Goal: Check status: Check status

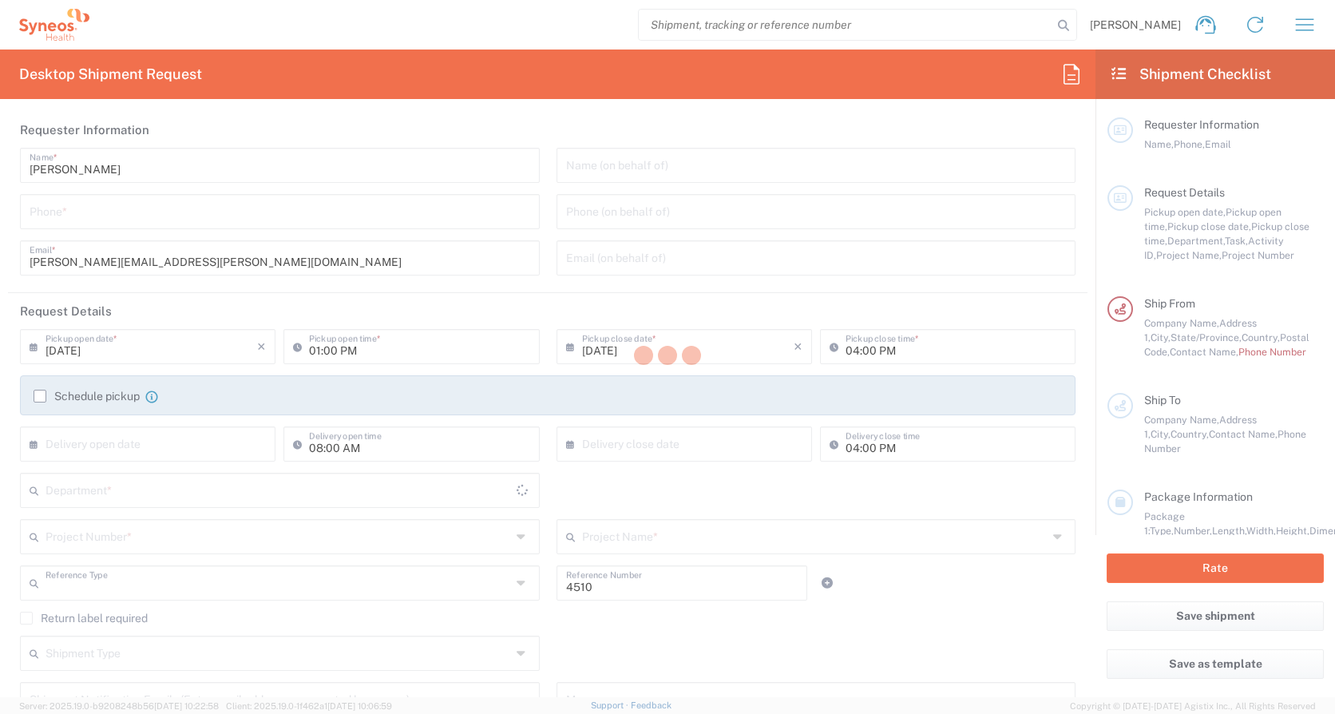
type input "Department"
type input "[GEOGRAPHIC_DATA]"
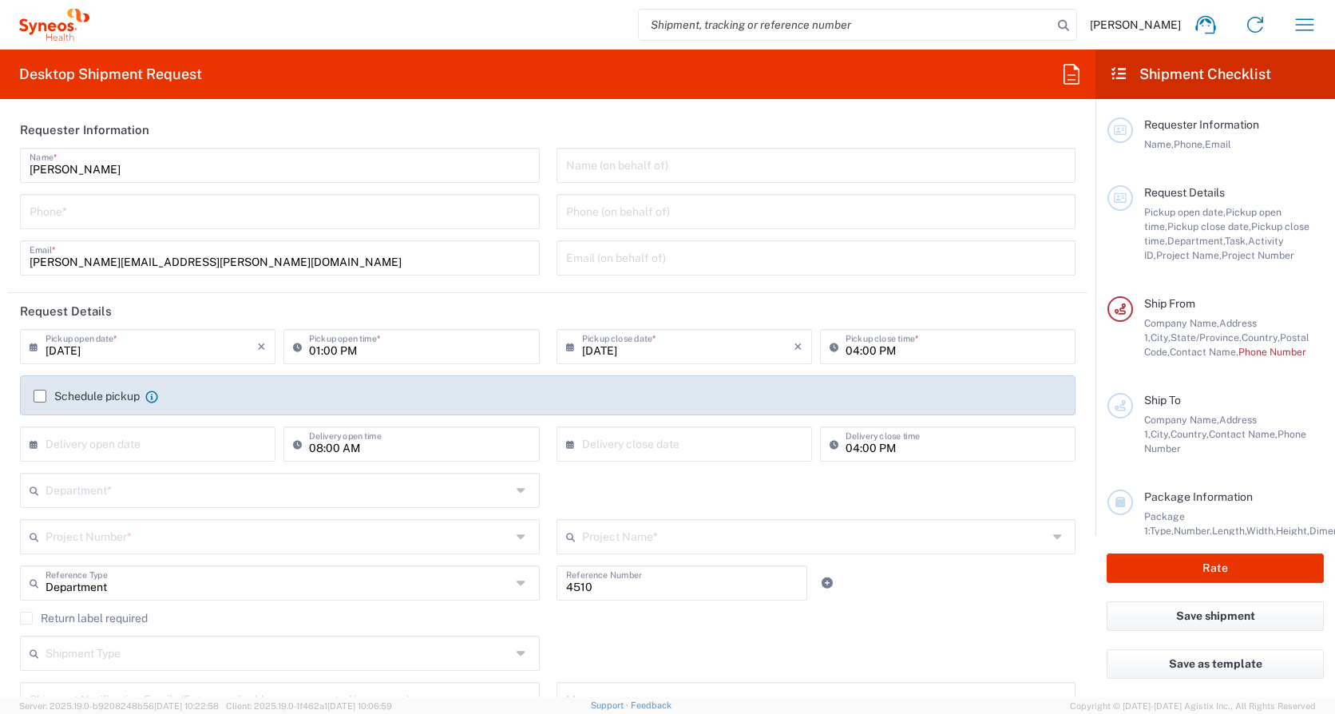
type input "INC Research Clin Svcs [GEOGRAPHIC_DATA]"
click at [1311, 18] on icon "button" at bounding box center [1304, 25] width 26 height 26
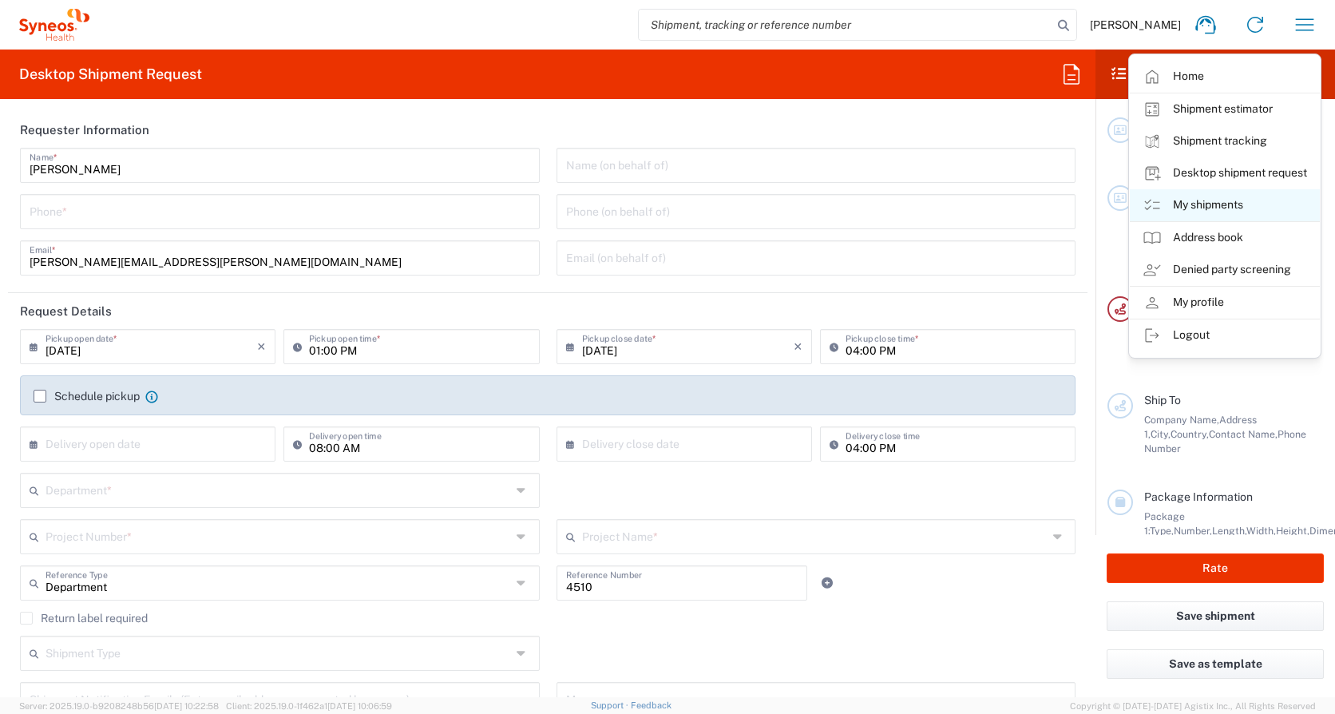
click at [1244, 204] on link "My shipments" at bounding box center [1224, 205] width 190 height 32
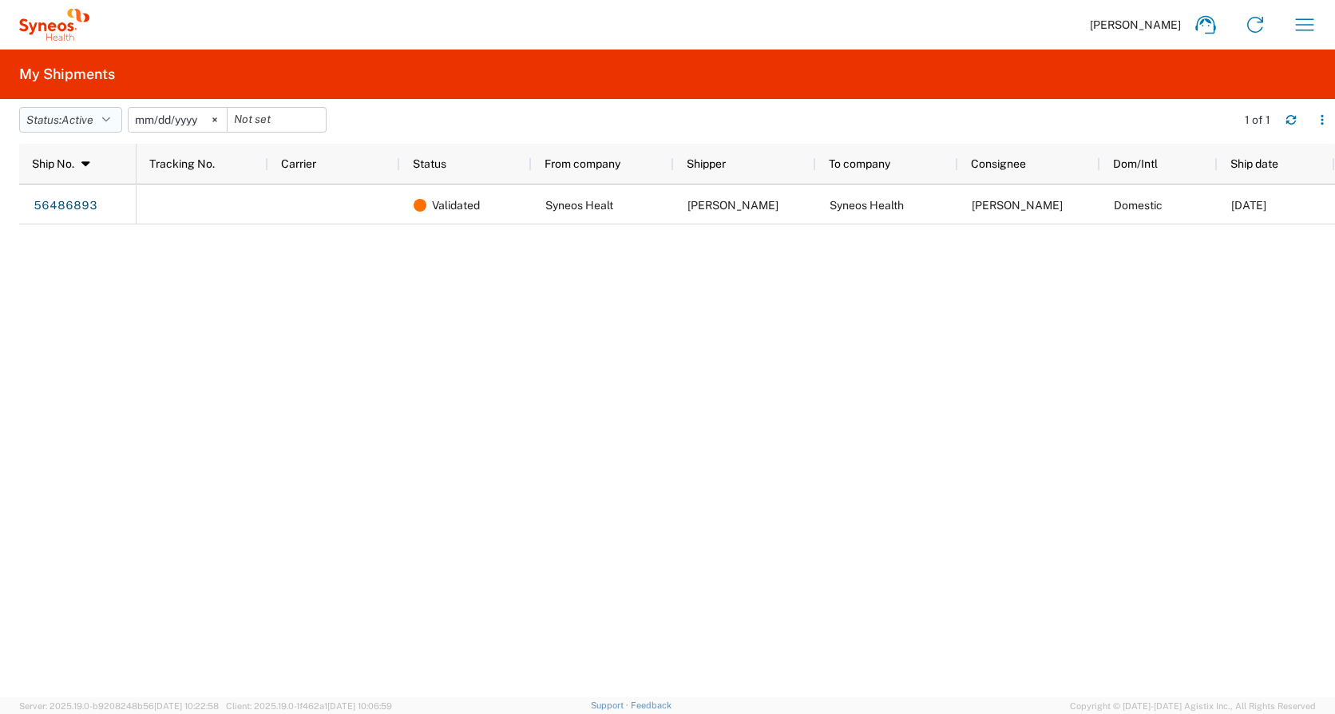
click at [93, 122] on span "Active" at bounding box center [77, 119] width 32 height 13
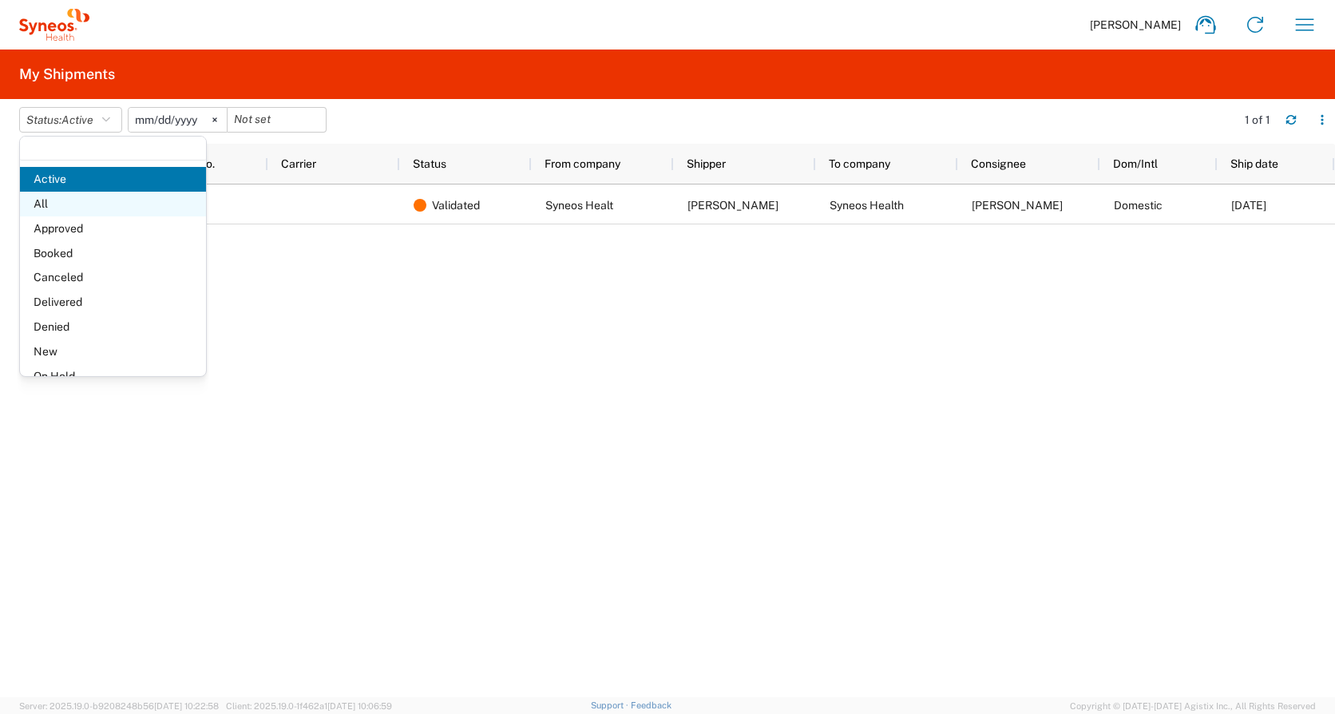
click at [85, 197] on span "All" at bounding box center [113, 204] width 186 height 25
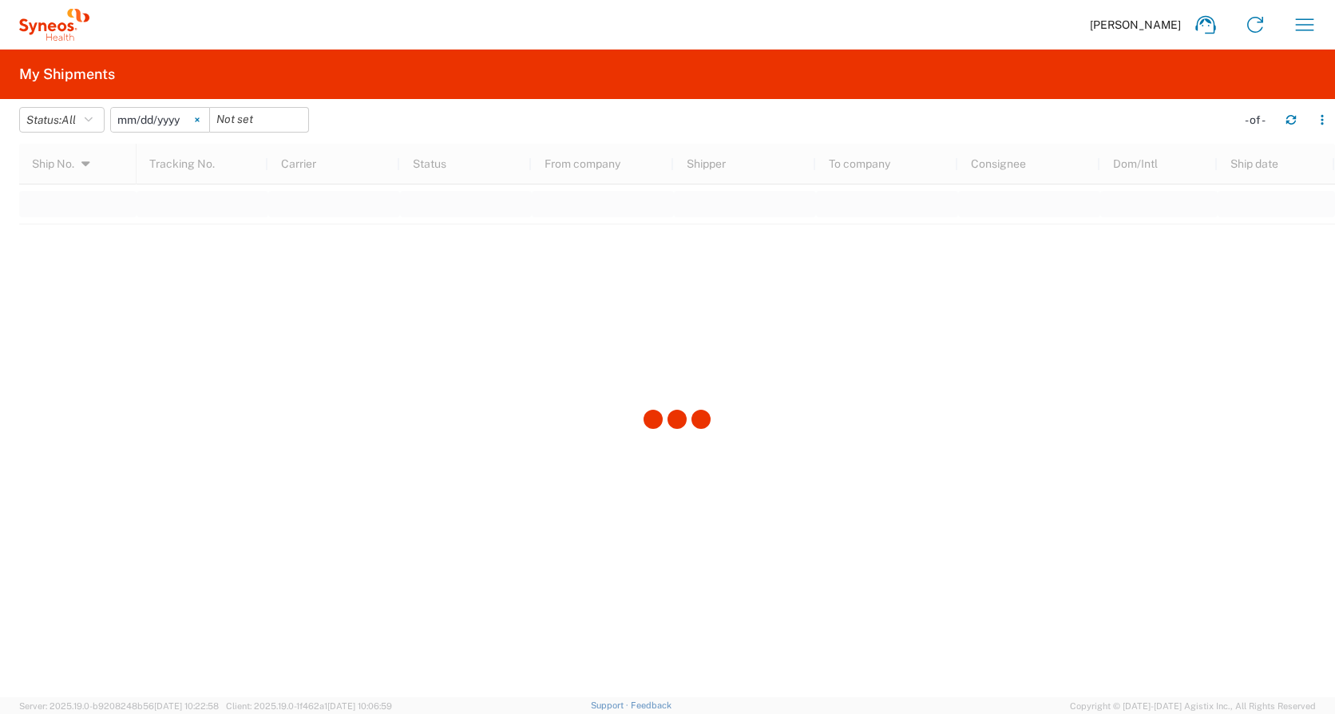
click at [200, 121] on icon at bounding box center [197, 119] width 5 height 5
click at [69, 123] on span "All" at bounding box center [68, 119] width 14 height 13
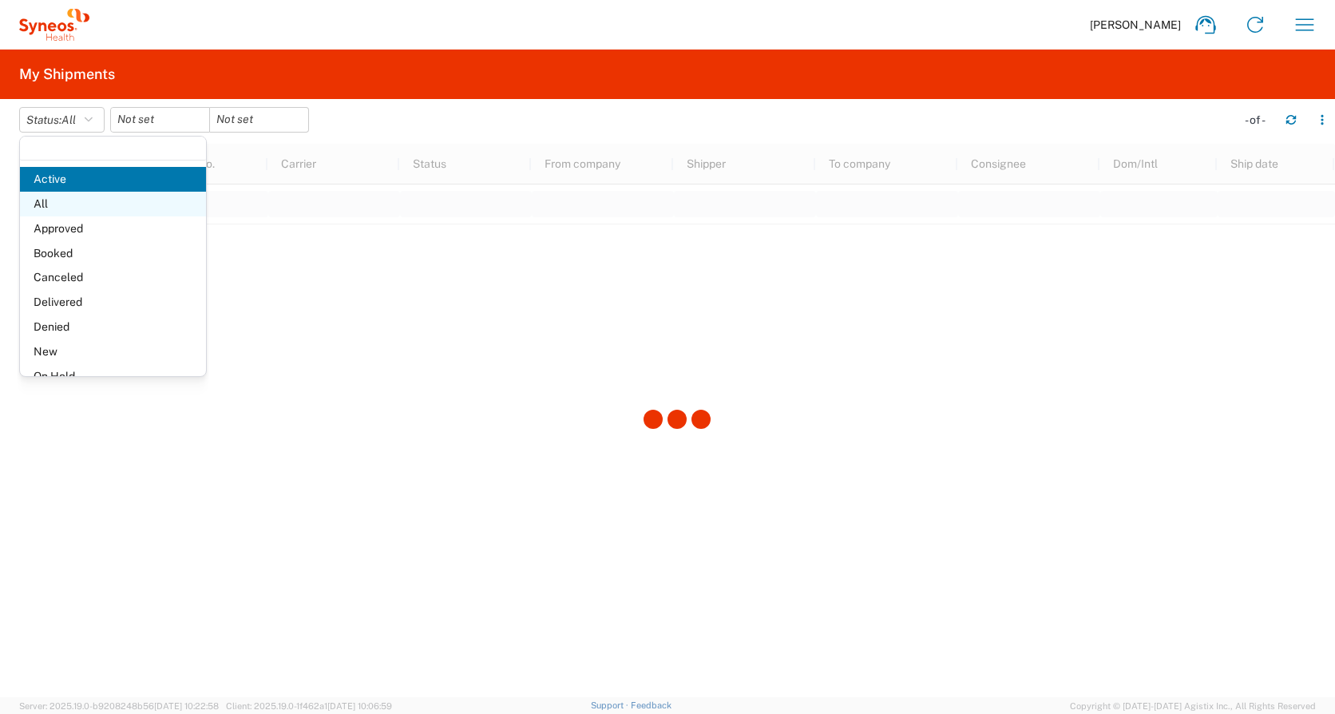
click at [61, 205] on span "All" at bounding box center [113, 204] width 186 height 25
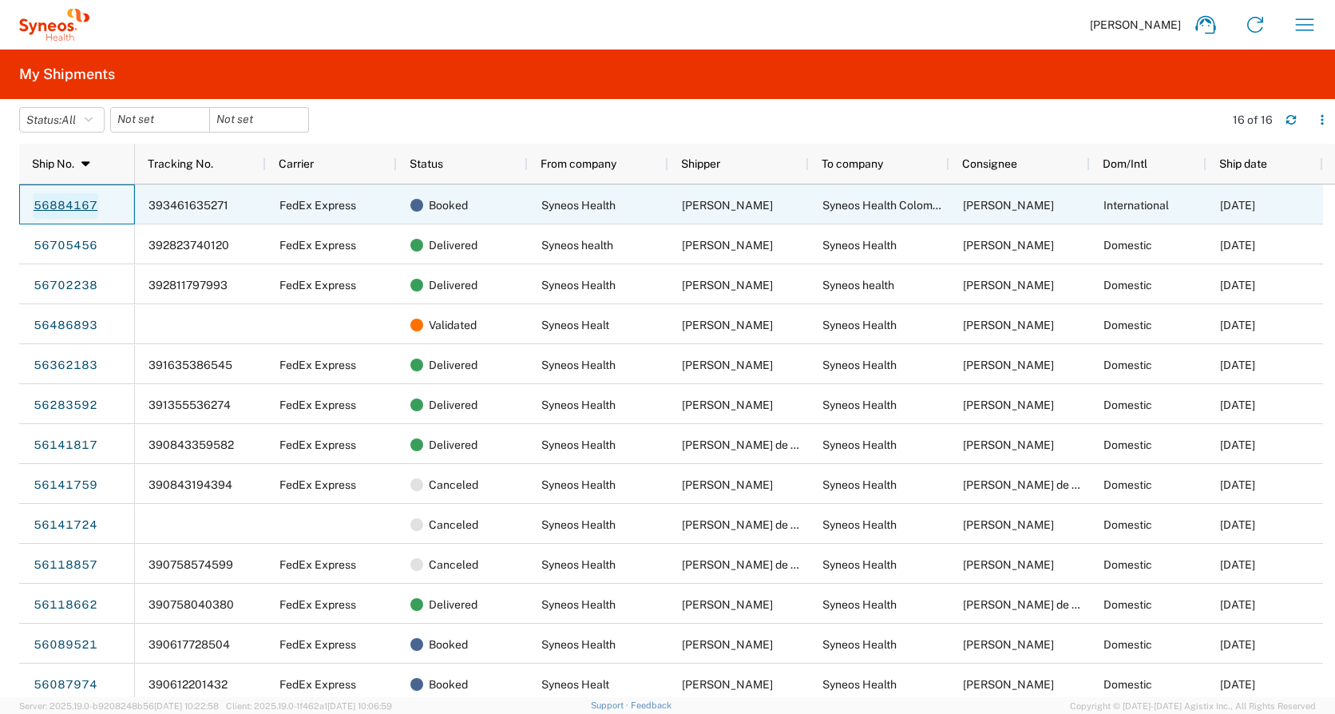
click at [77, 201] on link "56884167" at bounding box center [65, 206] width 65 height 26
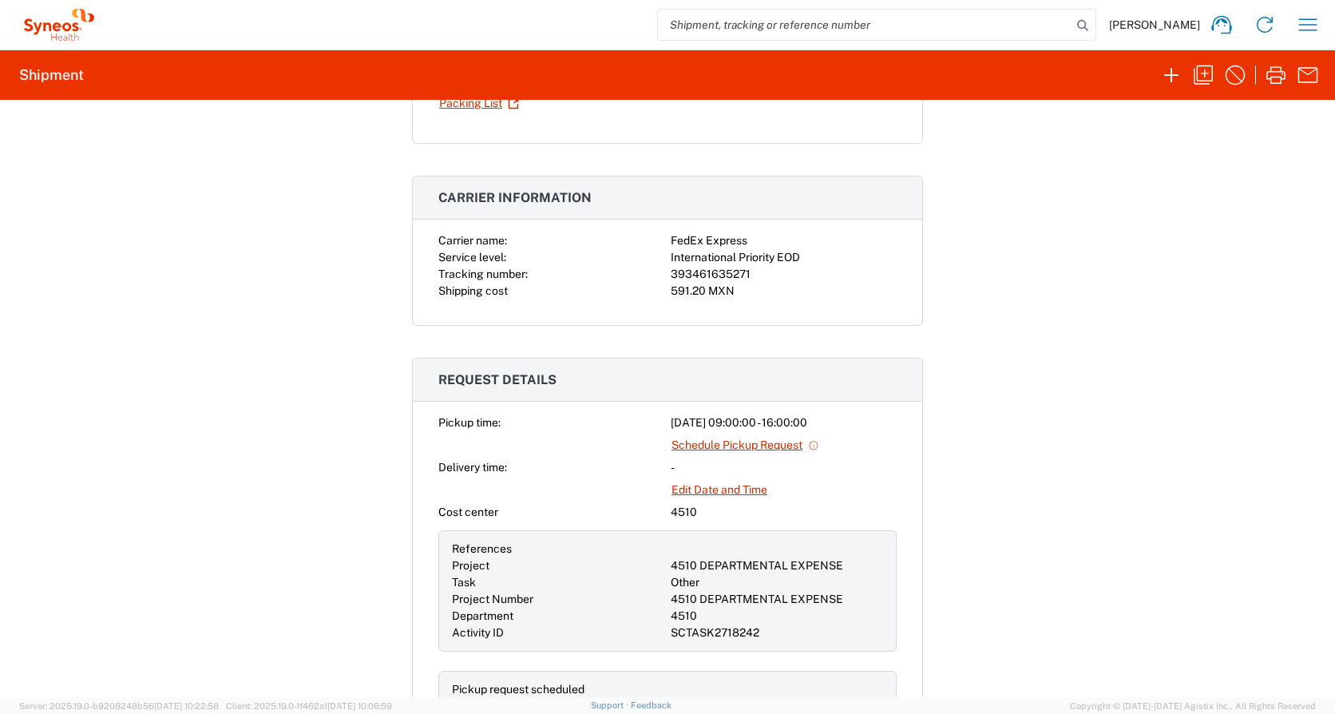
scroll to position [479, 0]
click at [716, 438] on link "Schedule Pickup Request" at bounding box center [744, 443] width 149 height 28
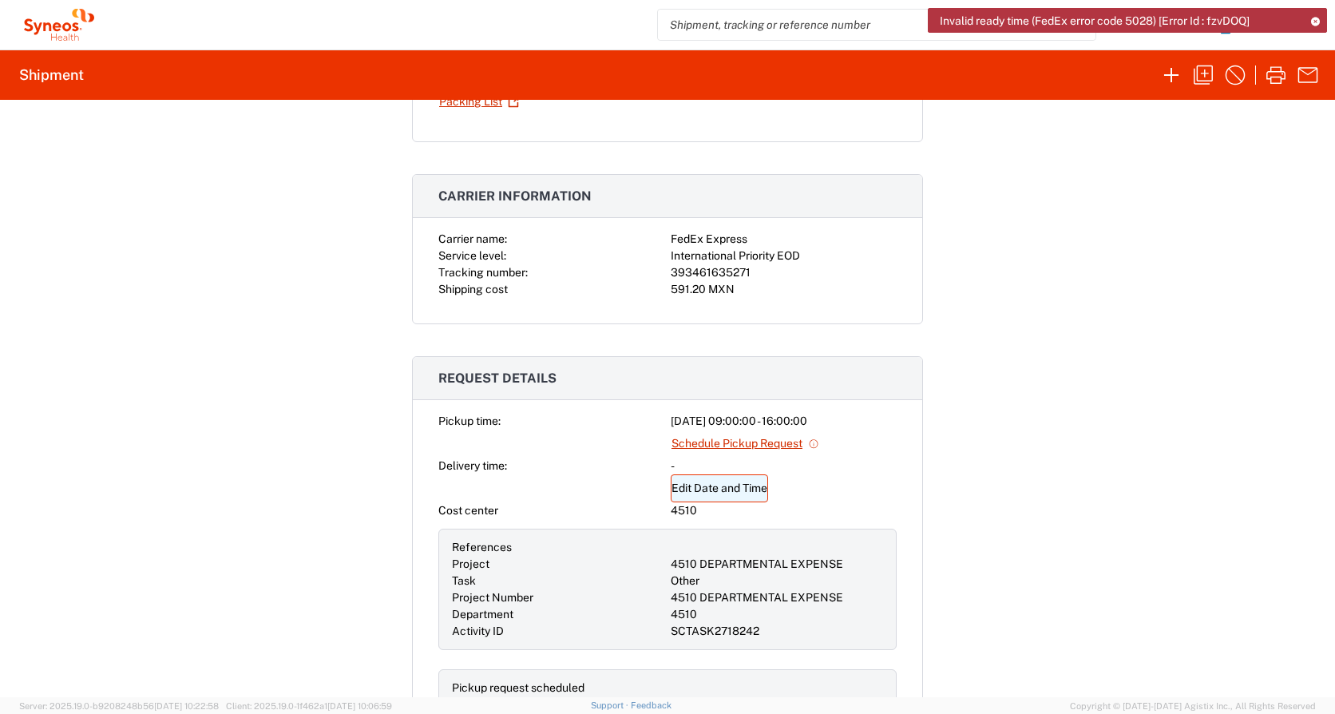
click at [698, 488] on link "Edit Date and Time" at bounding box center [718, 488] width 97 height 28
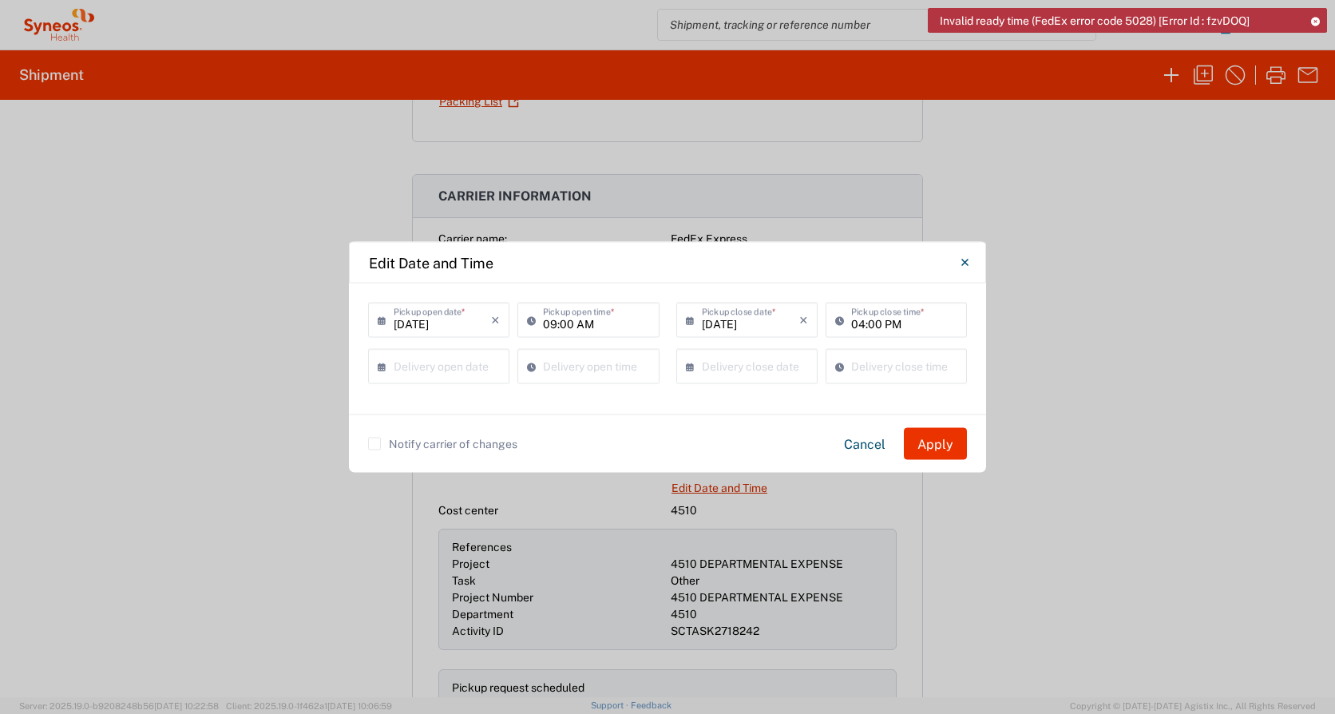
click at [556, 322] on input "09:00 AM" at bounding box center [596, 319] width 106 height 28
click at [598, 417] on div "Notify carrier of changes Cancel Apply" at bounding box center [667, 443] width 637 height 58
click at [597, 322] on input "01:00 AM" at bounding box center [596, 319] width 106 height 28
type input "01:00 PM"
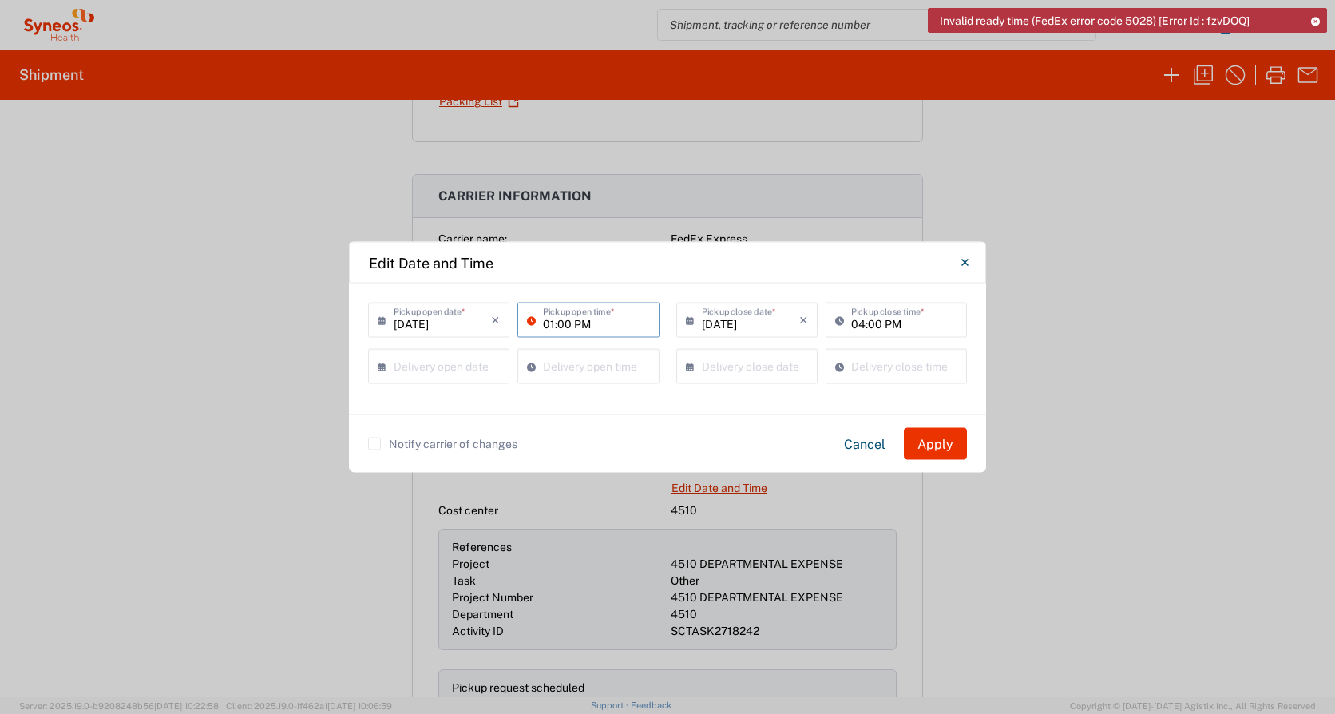
click at [684, 425] on div "Notify carrier of changes Cancel Apply" at bounding box center [667, 443] width 637 height 58
click at [951, 441] on button "Apply" at bounding box center [935, 444] width 63 height 32
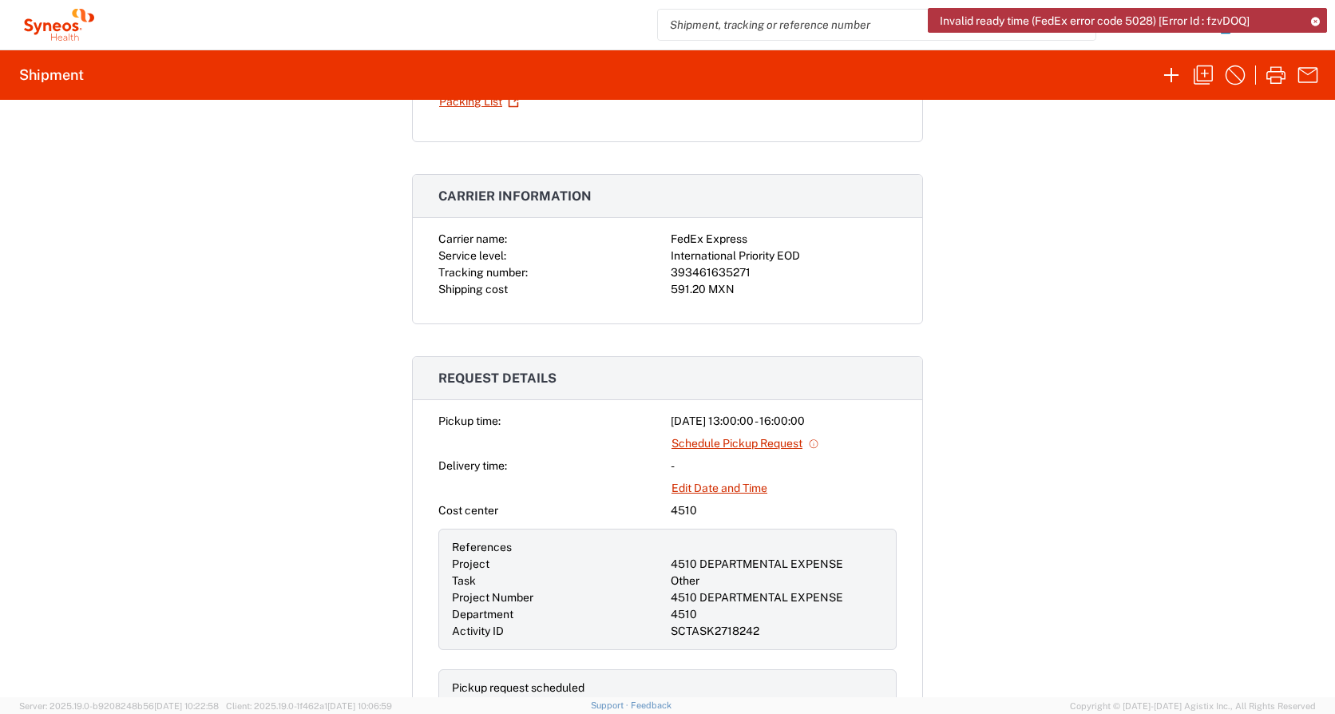
click at [1313, 22] on icon at bounding box center [1314, 21] width 11 height 9
